Goal: Communication & Community: Answer question/provide support

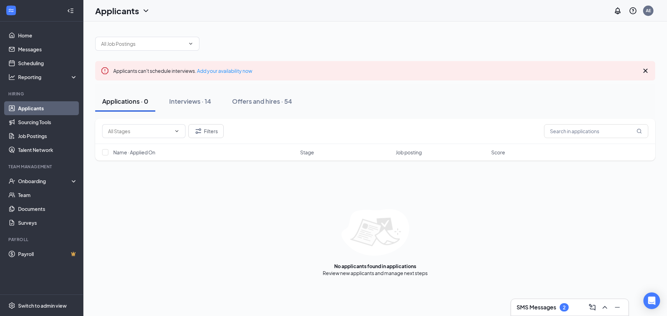
click at [540, 309] on h3 "SMS Messages" at bounding box center [536, 308] width 40 height 8
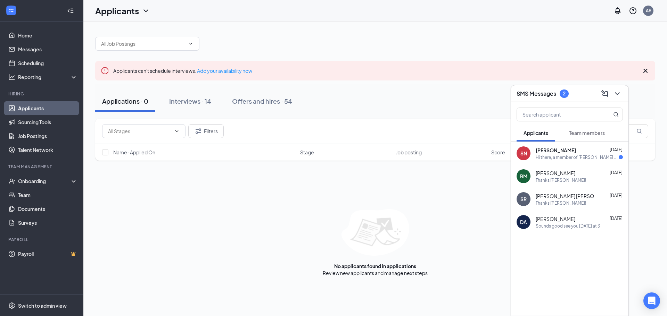
click at [593, 156] on div "Hi there, a member of [PERSON_NAME] has not reached out to me to set up an inte…" at bounding box center [576, 158] width 83 height 6
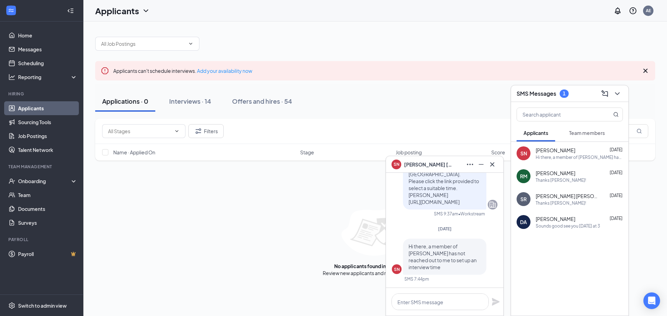
click at [590, 138] on button "Team members" at bounding box center [587, 132] width 50 height 17
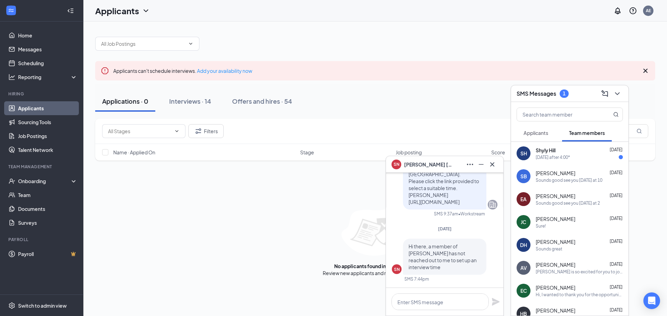
click at [575, 176] on span "[PERSON_NAME]" at bounding box center [555, 173] width 40 height 7
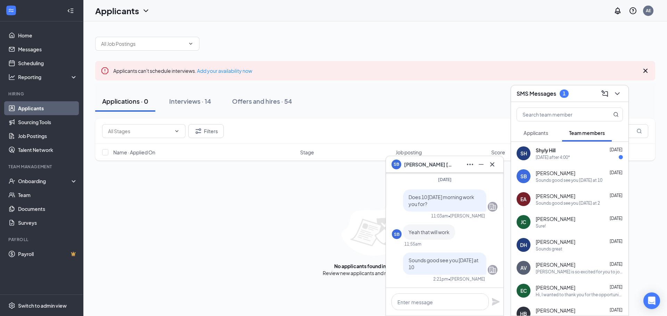
click at [578, 98] on div "SMS Messages 1" at bounding box center [569, 93] width 106 height 11
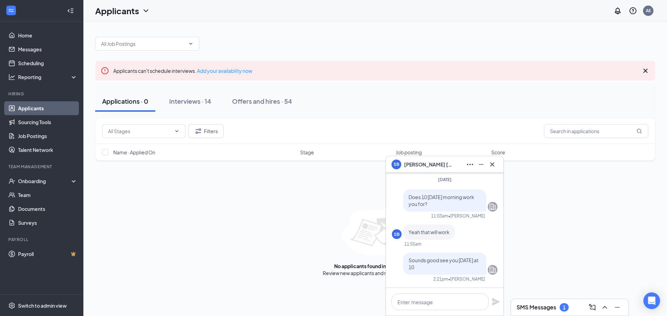
click at [437, 167] on span "[PERSON_NAME]" at bounding box center [428, 165] width 49 height 8
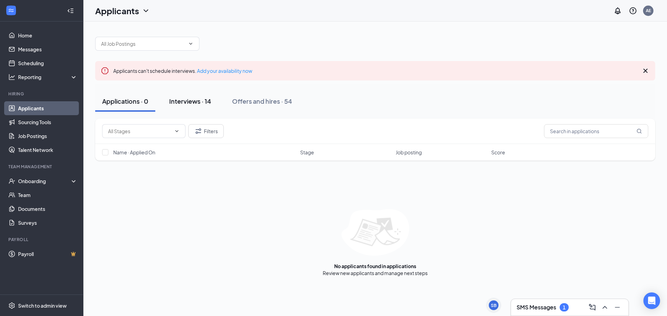
click at [184, 97] on button "Interviews · 14" at bounding box center [190, 101] width 56 height 21
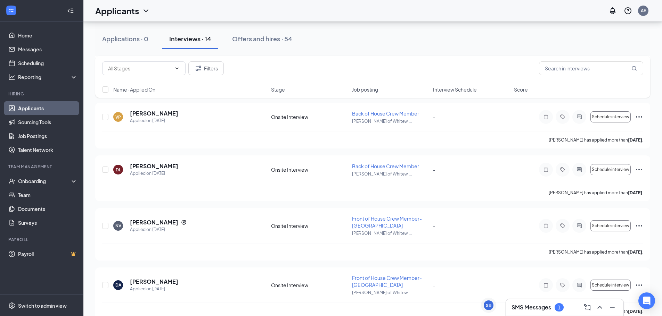
scroll to position [631, 0]
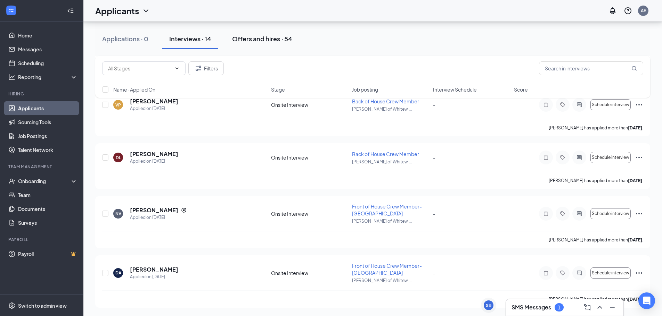
click at [264, 39] on div "Offers and hires · 54" at bounding box center [262, 38] width 60 height 9
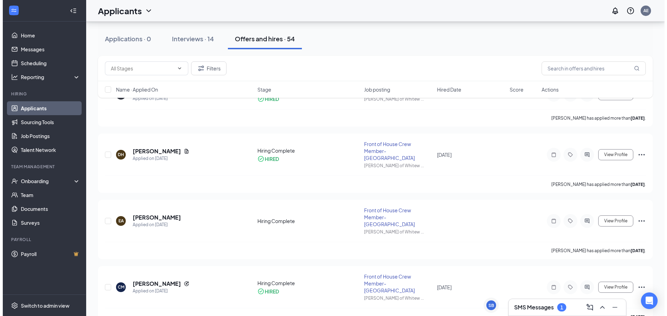
scroll to position [104, 0]
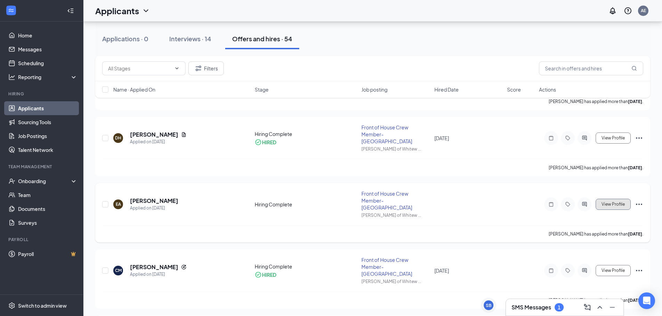
click at [617, 202] on span "View Profile" at bounding box center [612, 204] width 23 height 5
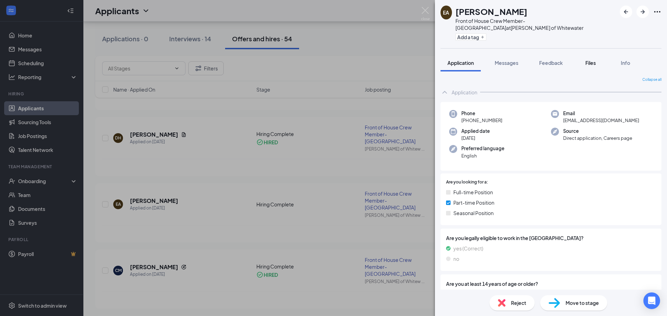
click at [593, 60] on span "Files" at bounding box center [590, 63] width 10 height 6
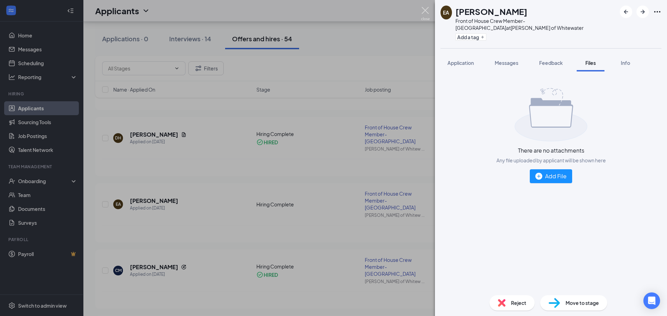
click at [428, 8] on img at bounding box center [425, 14] width 9 height 14
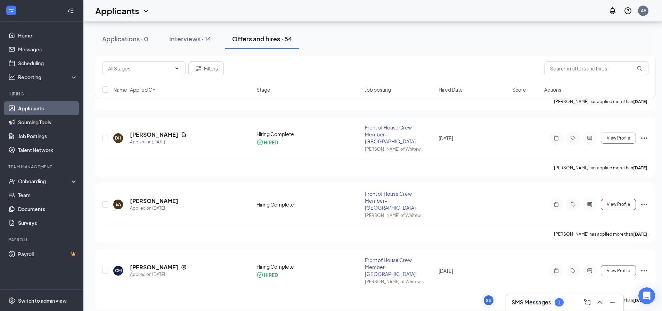
drag, startPoint x: 547, startPoint y: 301, endPoint x: 553, endPoint y: 297, distance: 6.7
click at [548, 301] on h3 "SMS Messages" at bounding box center [531, 303] width 40 height 8
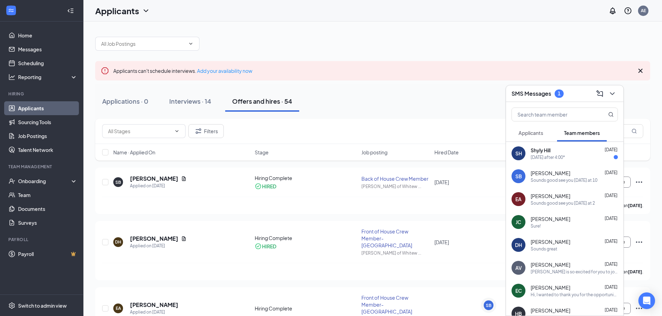
click at [539, 131] on span "Applicants" at bounding box center [530, 133] width 25 height 6
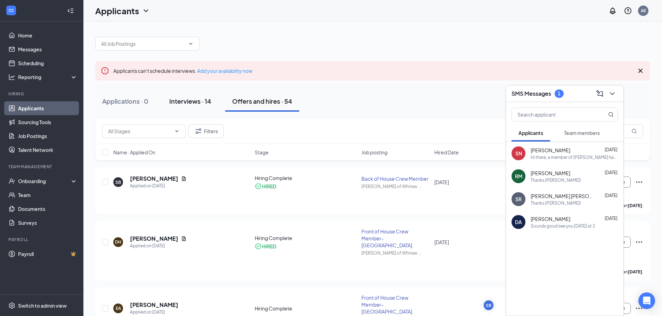
click at [191, 96] on button "Interviews · 14" at bounding box center [190, 101] width 56 height 21
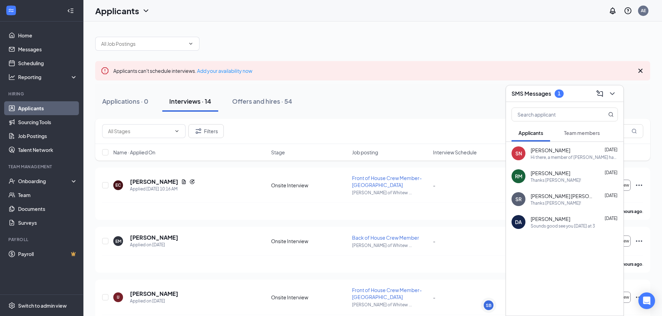
click at [543, 152] on span "[PERSON_NAME]" at bounding box center [550, 150] width 40 height 7
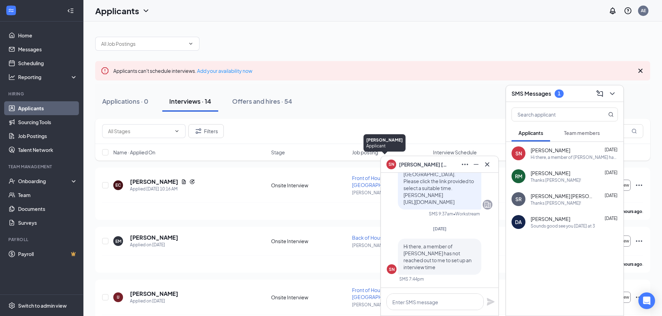
click at [395, 167] on div "SN" at bounding box center [390, 163] width 15 height 15
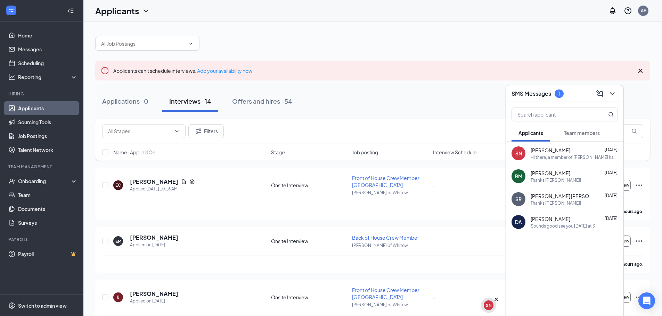
click at [485, 304] on div "SN" at bounding box center [488, 306] width 10 height 10
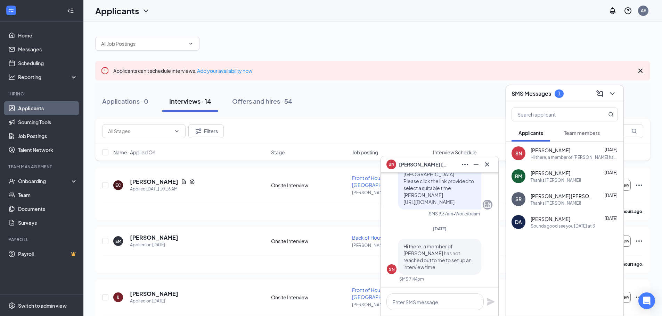
click at [437, 164] on span "[PERSON_NAME]" at bounding box center [423, 165] width 49 height 8
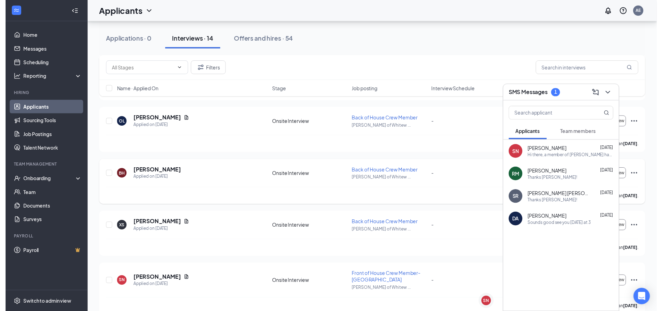
scroll to position [243, 0]
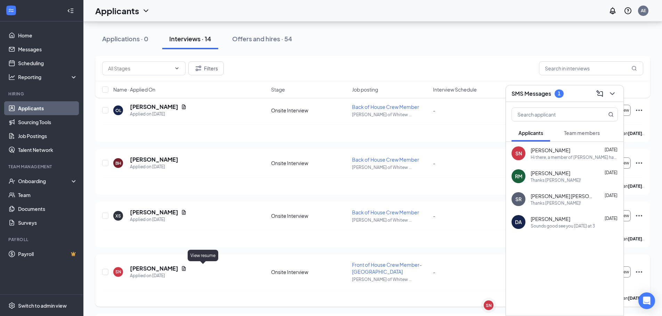
click at [186, 267] on icon "Document" at bounding box center [184, 268] width 4 height 5
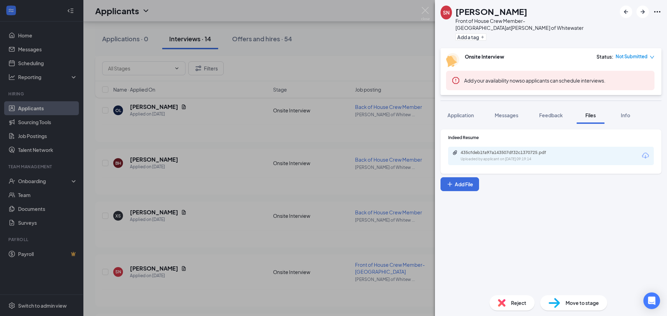
click at [645, 152] on icon "Download" at bounding box center [645, 156] width 8 height 8
click at [402, 36] on div "SN [PERSON_NAME] Front of House Crew Member-Whitewater at [GEOGRAPHIC_DATA][PER…" at bounding box center [333, 158] width 667 height 316
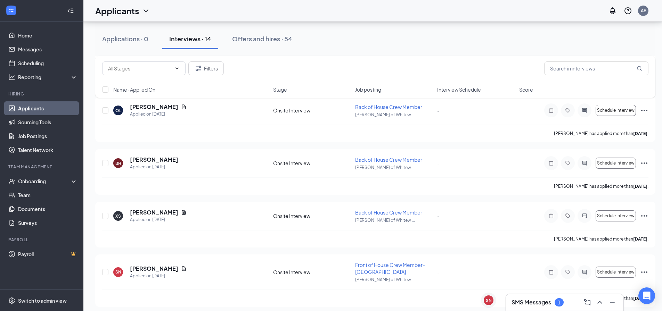
click at [513, 304] on h3 "SMS Messages" at bounding box center [531, 303] width 40 height 8
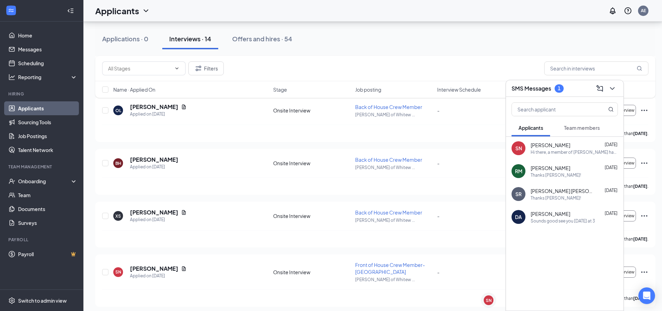
click at [557, 147] on span "[PERSON_NAME]" at bounding box center [550, 145] width 40 height 7
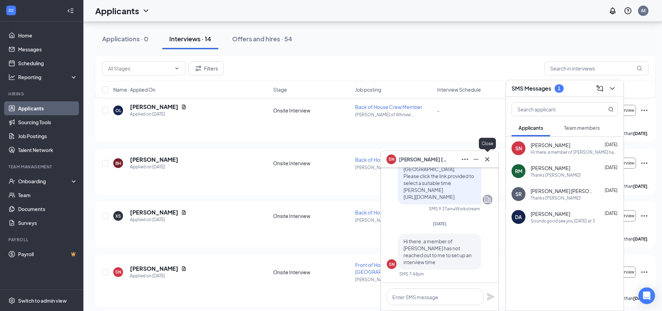
click at [487, 159] on icon "Cross" at bounding box center [487, 159] width 4 height 4
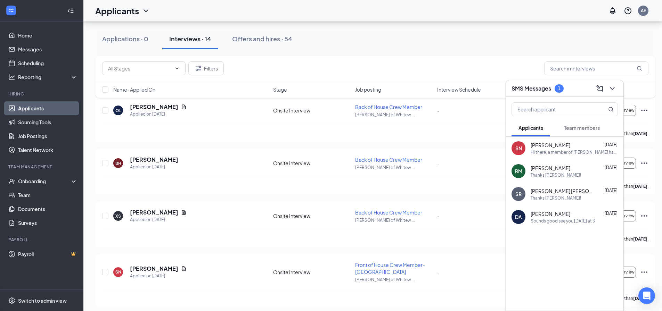
drag, startPoint x: 534, startPoint y: 83, endPoint x: 527, endPoint y: 86, distance: 7.8
click at [532, 84] on div "SMS Messages 1" at bounding box center [564, 88] width 106 height 11
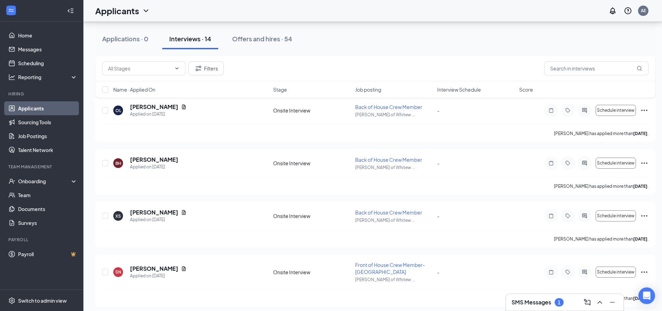
click at [554, 304] on div "SMS Messages 1" at bounding box center [537, 302] width 52 height 8
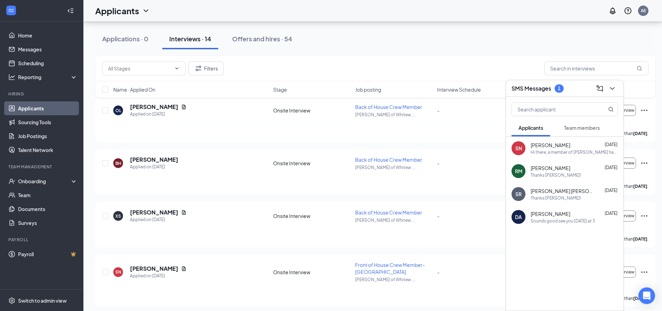
click at [587, 128] on span "Team members" at bounding box center [582, 128] width 36 height 6
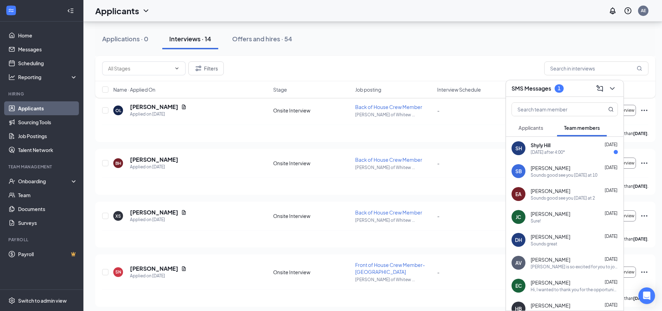
click at [562, 155] on div "[DATE] after 4:00*" at bounding box center [547, 152] width 34 height 6
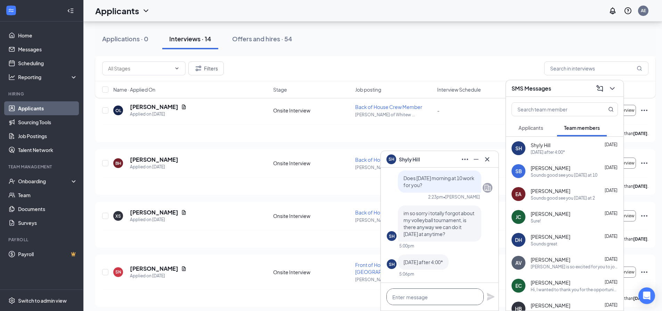
click at [429, 302] on textarea at bounding box center [434, 297] width 97 height 17
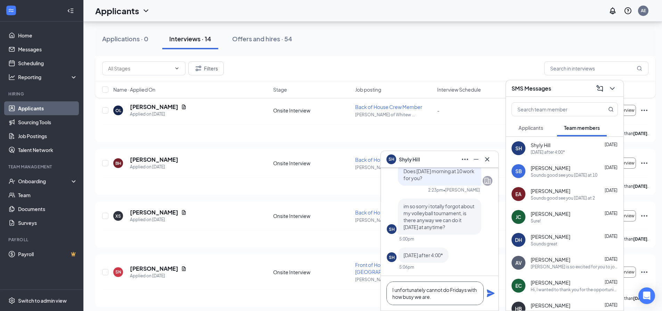
type textarea "I unfortunately cannot do Fridays with how busy we are."
click at [487, 294] on icon "Plane" at bounding box center [490, 293] width 8 height 8
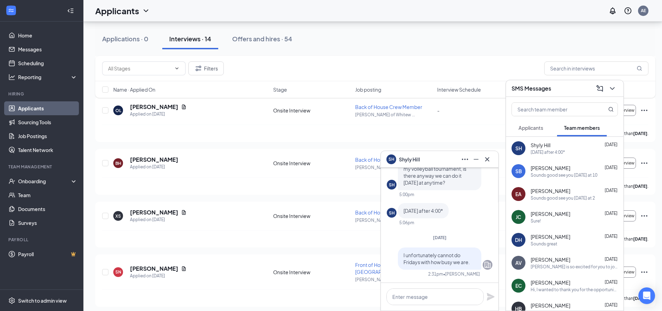
scroll to position [0, 0]
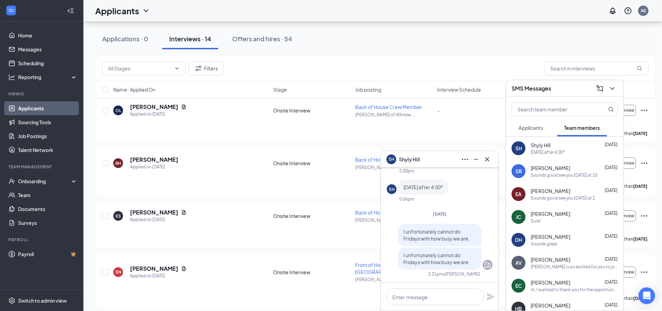
click at [541, 84] on div "SMS Messages" at bounding box center [564, 88] width 106 height 11
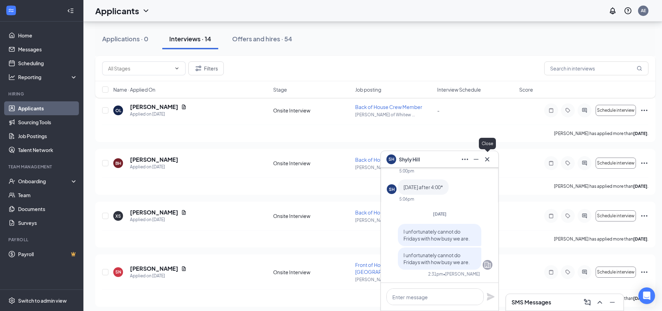
click at [485, 157] on icon "Cross" at bounding box center [487, 159] width 8 height 8
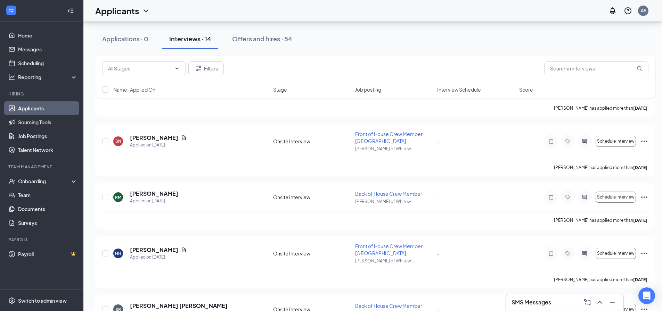
scroll to position [359, 0]
